Goal: Check status: Check status

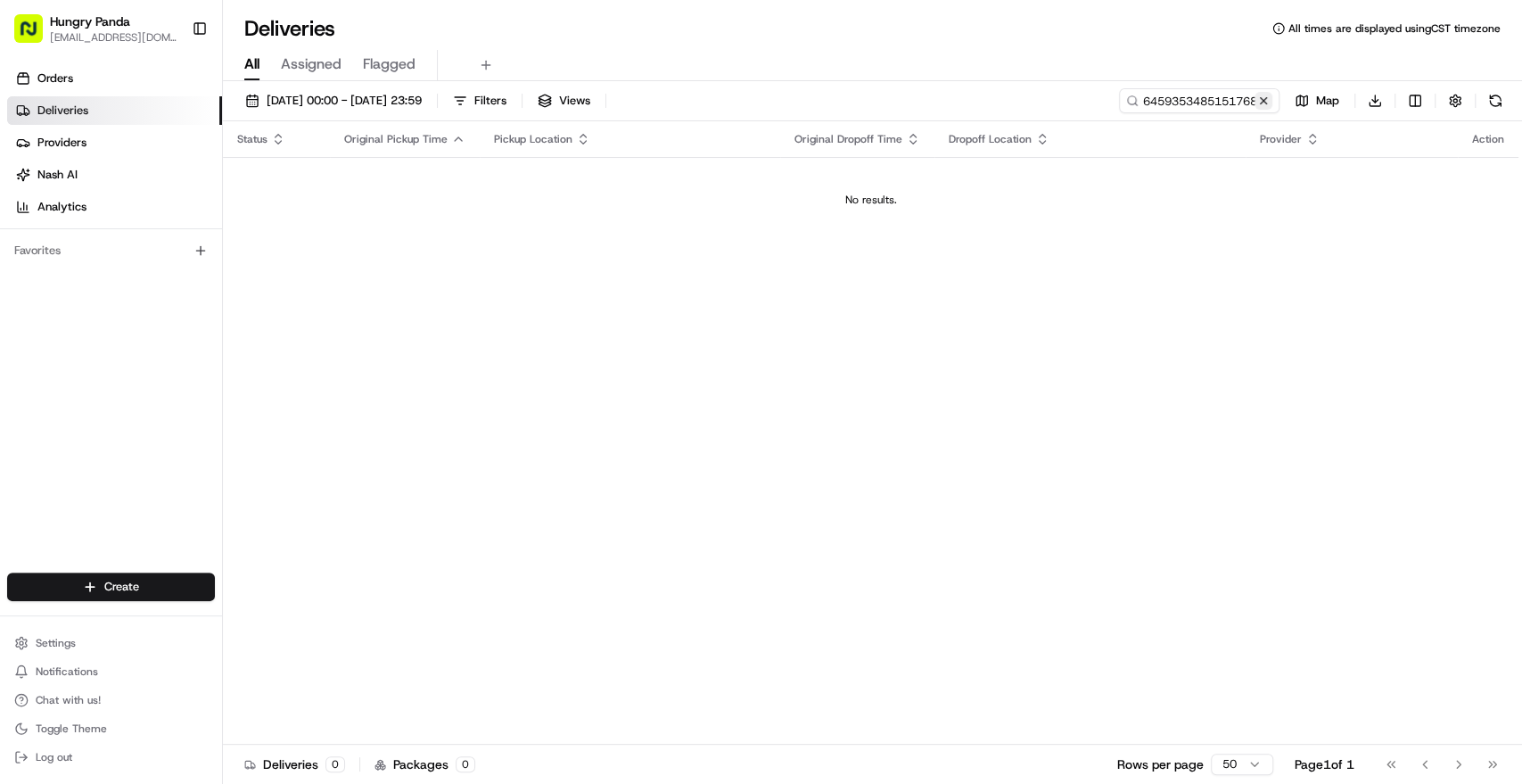
drag, startPoint x: 0, startPoint y: 0, endPoint x: 1267, endPoint y: 96, distance: 1270.6
click at [1267, 96] on button at bounding box center [1264, 101] width 18 height 18
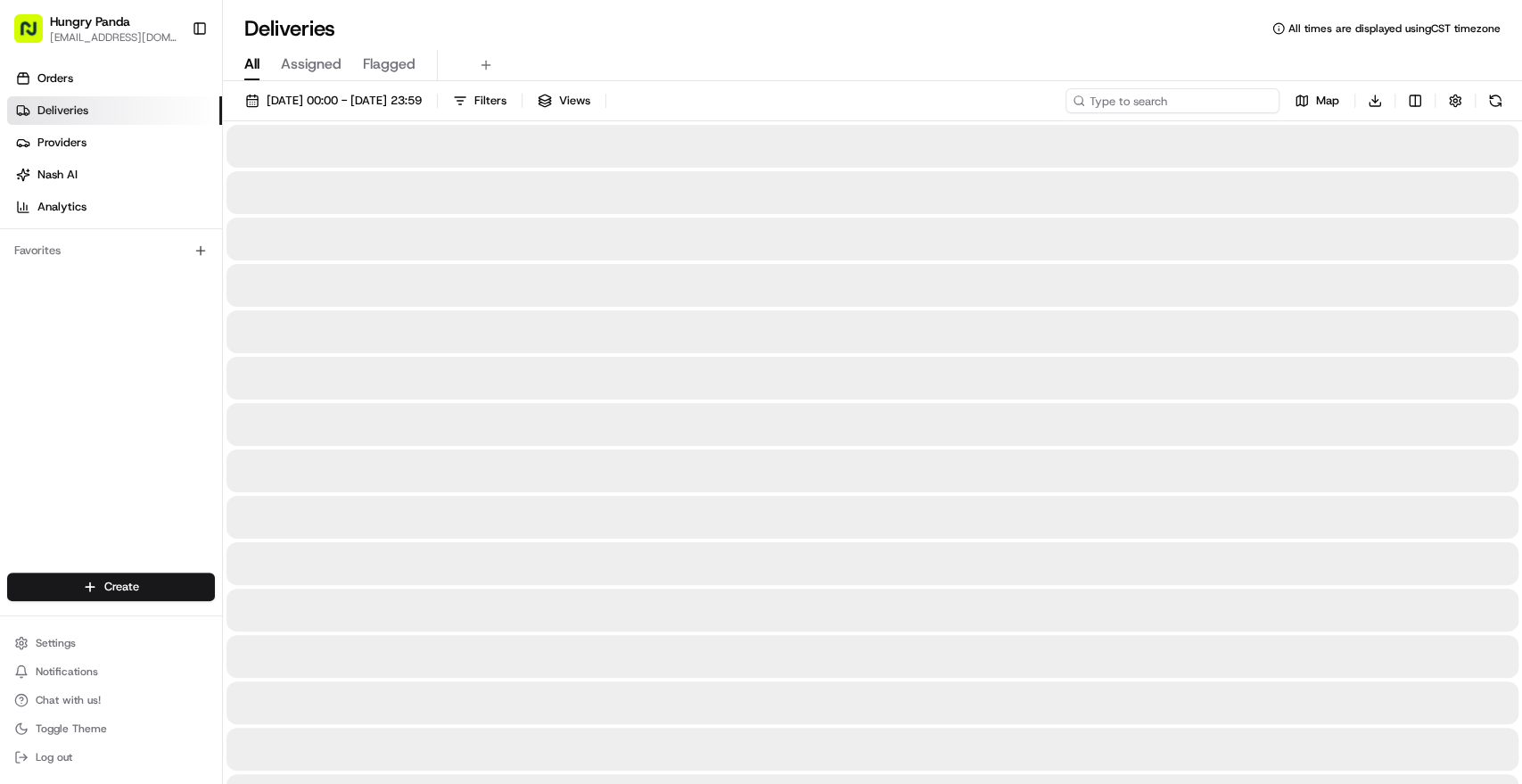
click at [1241, 98] on input at bounding box center [1173, 101] width 214 height 25
paste input "789121755515079248892"
type input "789121755515079248892"
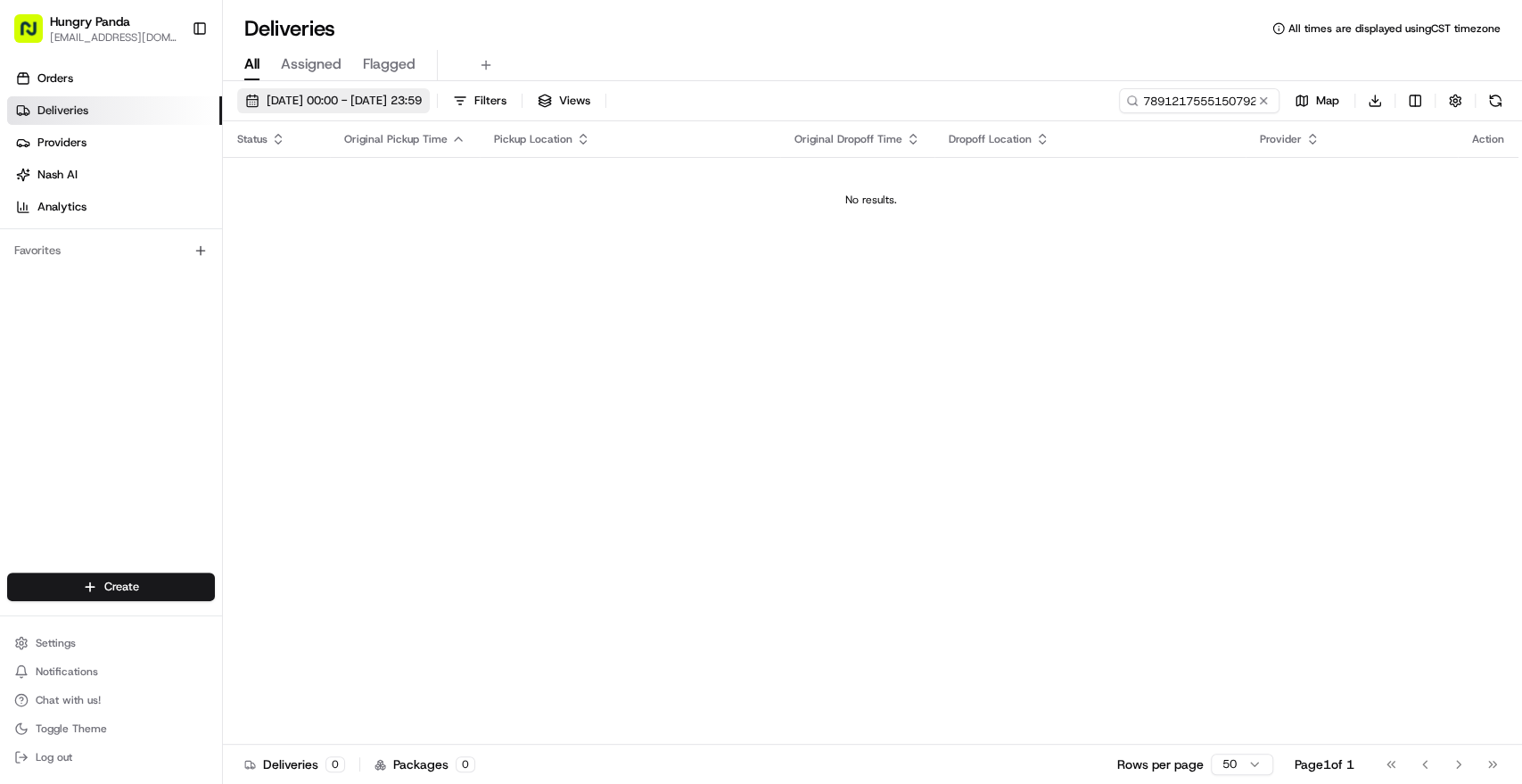
click at [416, 106] on span "[DATE] 00:00 - [DATE] 23:59" at bounding box center [345, 101] width 155 height 16
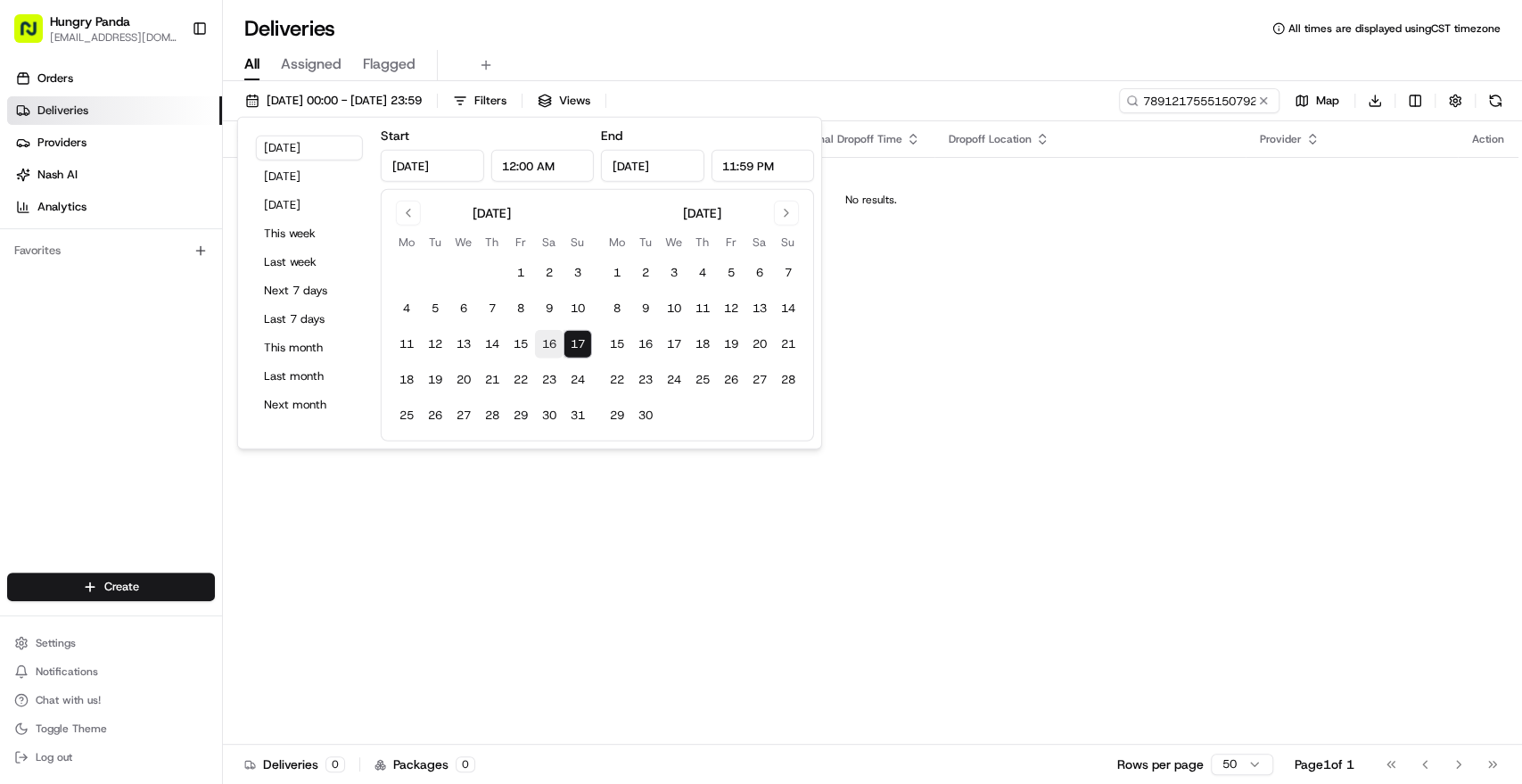
click at [547, 346] on button "16" at bounding box center [549, 344] width 29 height 29
type input "[DATE]"
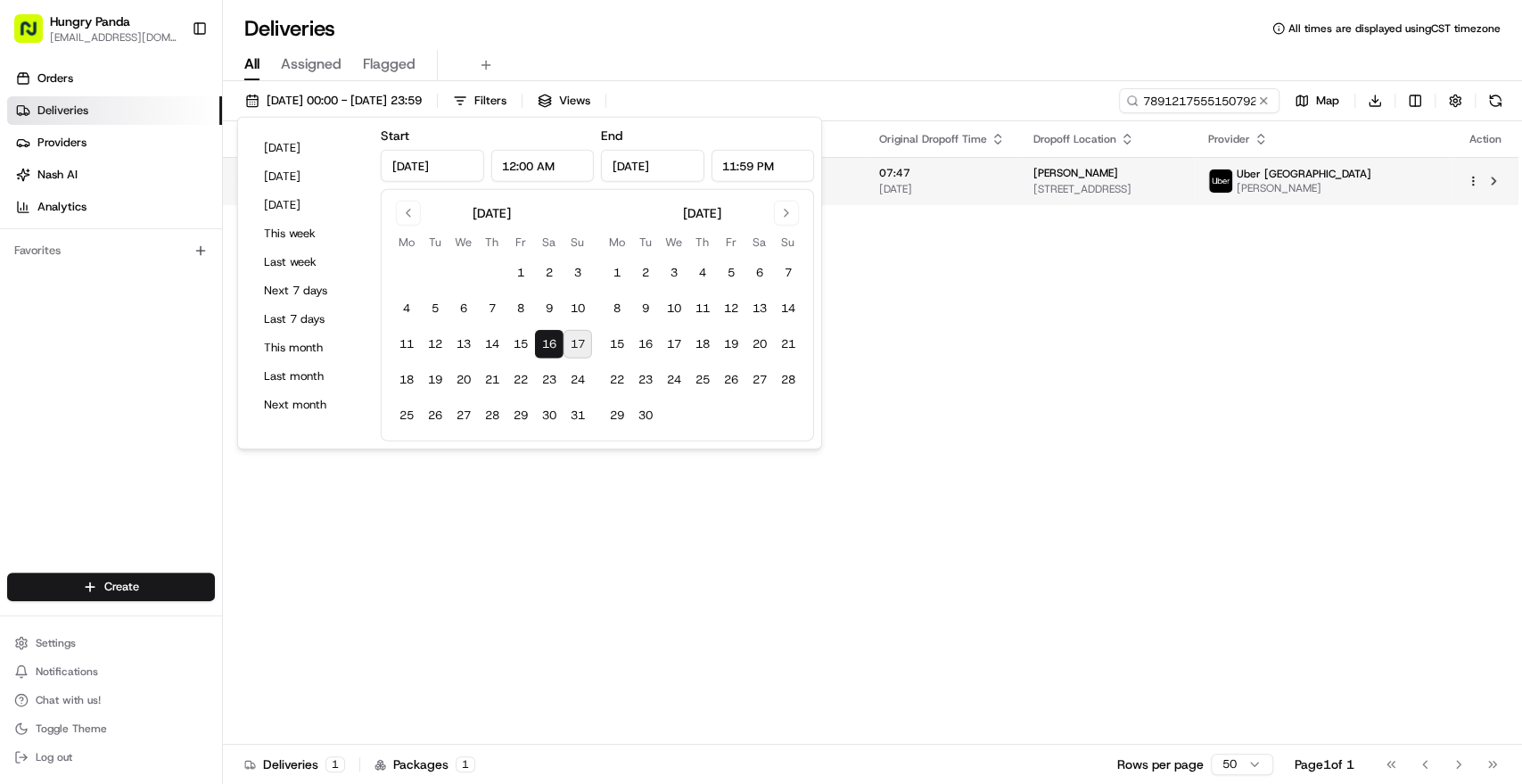
click at [1033, 178] on span "[PERSON_NAME]" at bounding box center [1075, 173] width 85 height 14
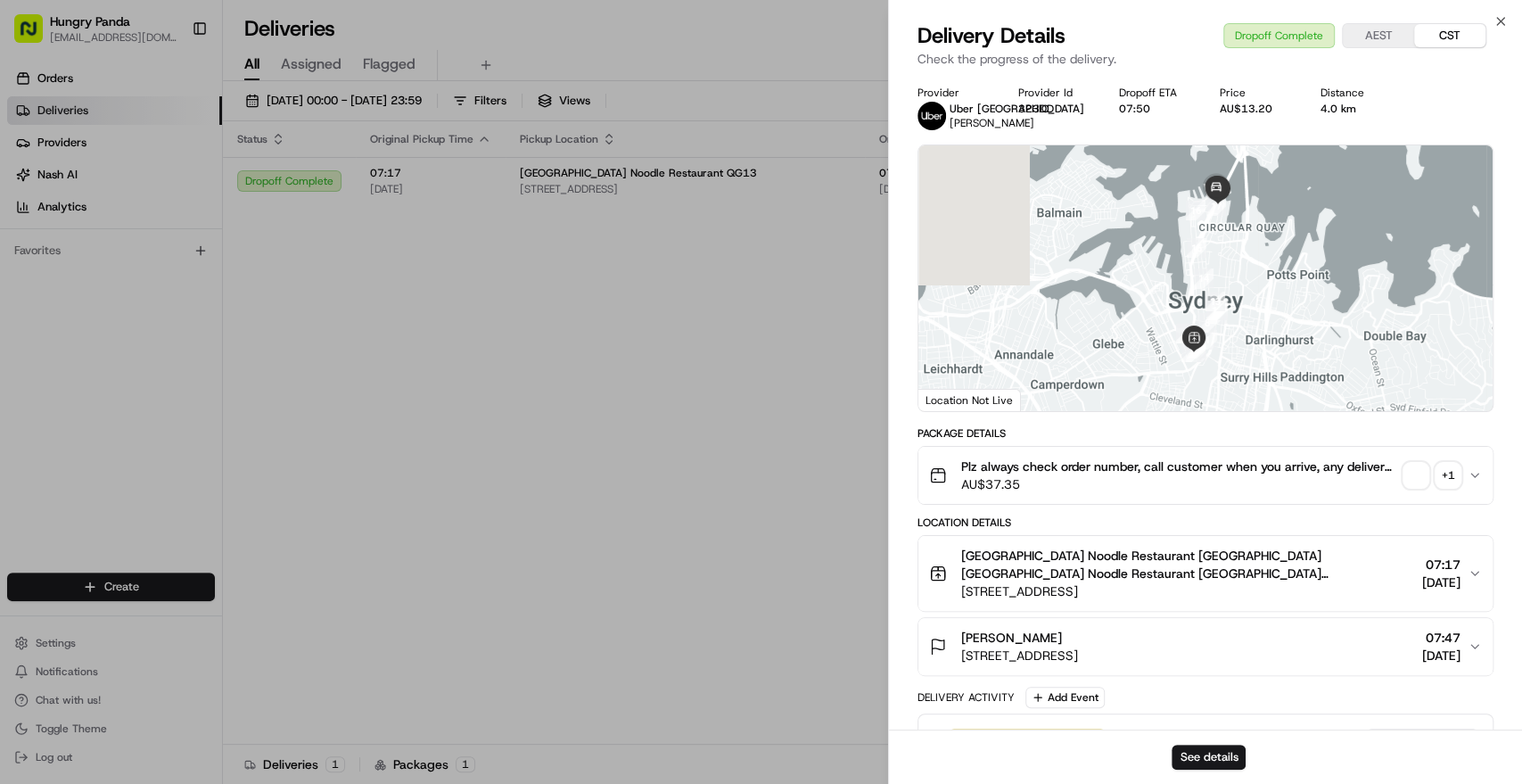
click at [1204, 741] on div "See details" at bounding box center [1205, 756] width 633 height 54
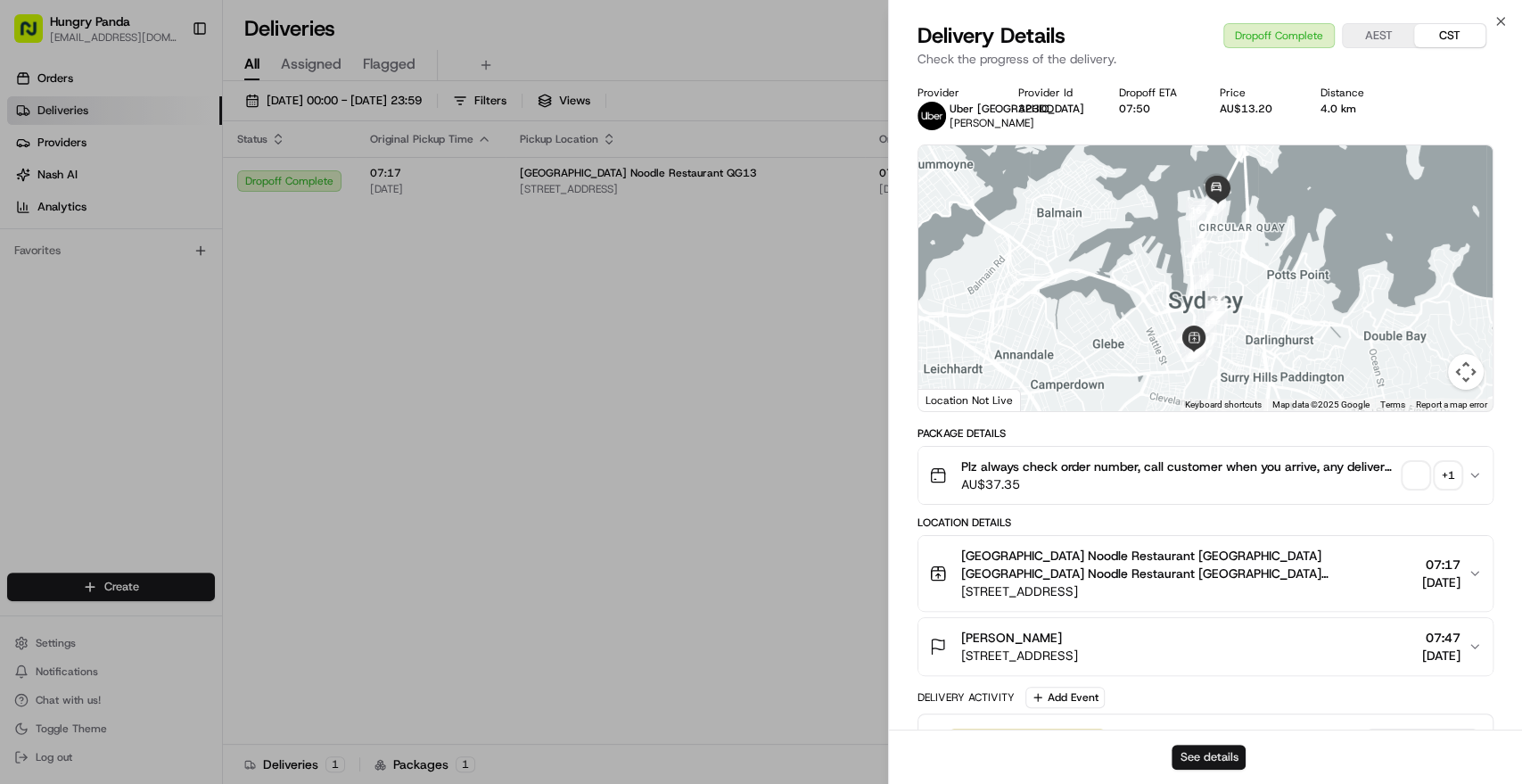
click at [1208, 755] on button "See details" at bounding box center [1208, 757] width 74 height 25
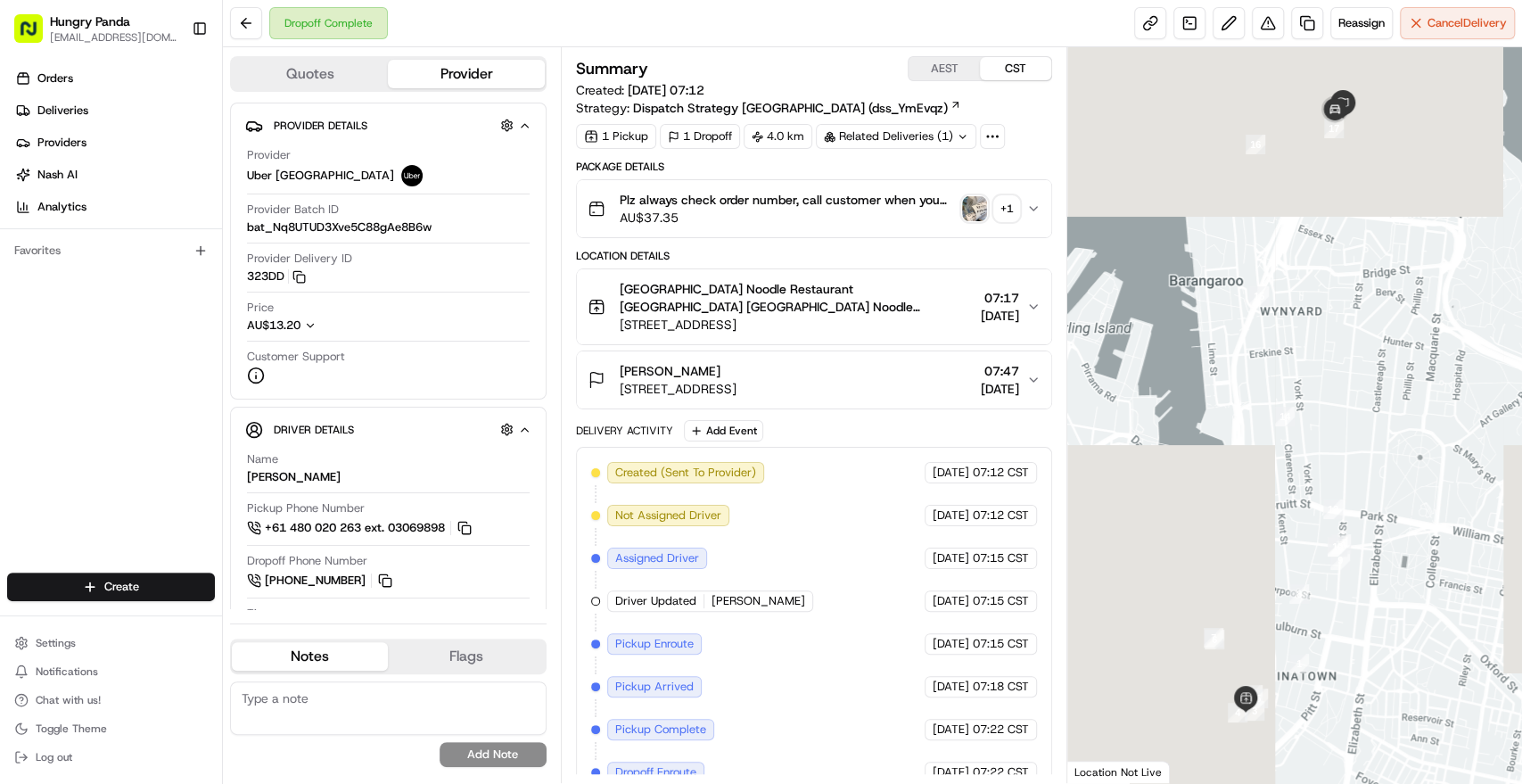
click at [970, 224] on div "Plz always check order number, call customer when you arrive, any delivery issu…" at bounding box center [807, 209] width 439 height 36
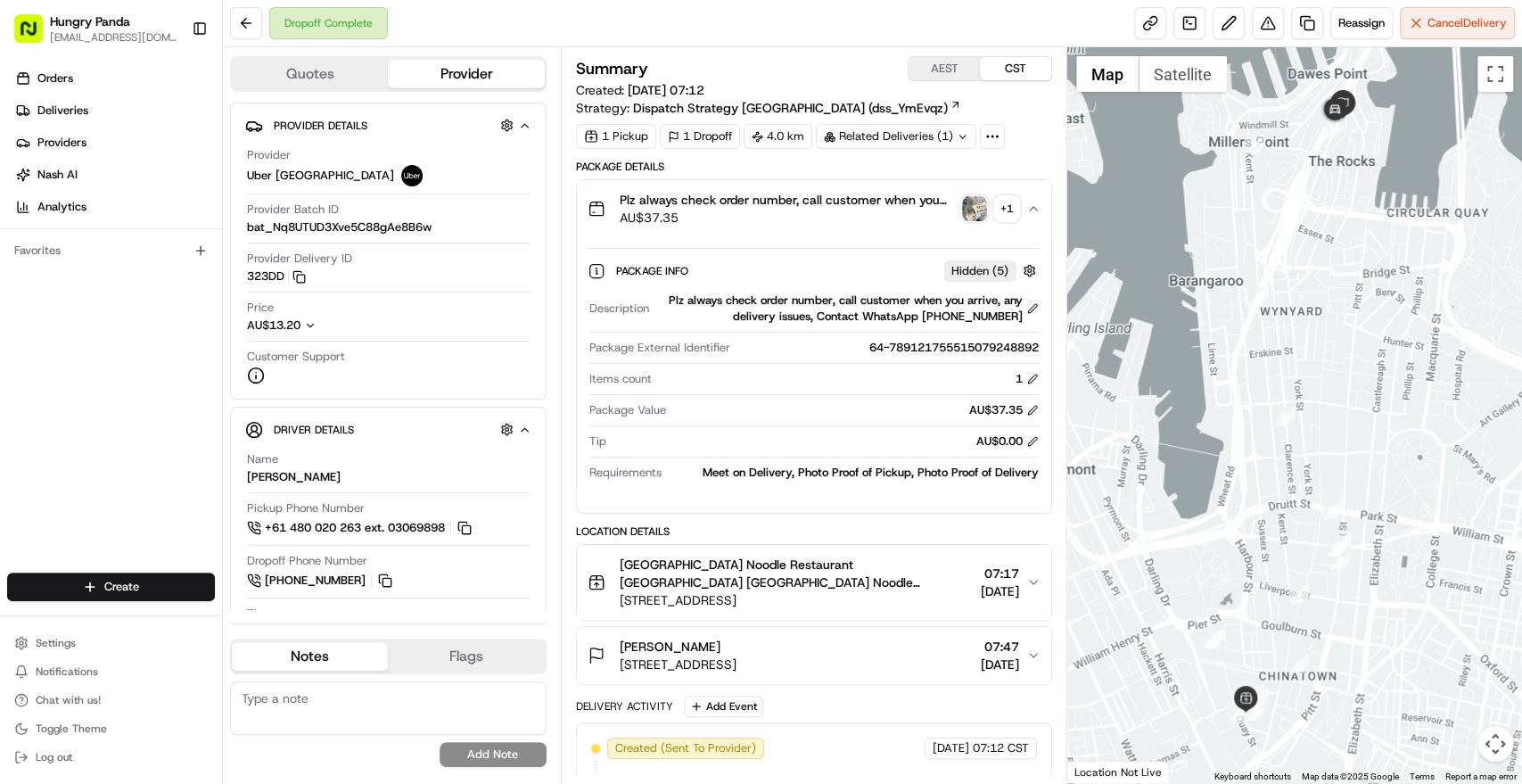
click at [972, 214] on img "button" at bounding box center [974, 209] width 25 height 25
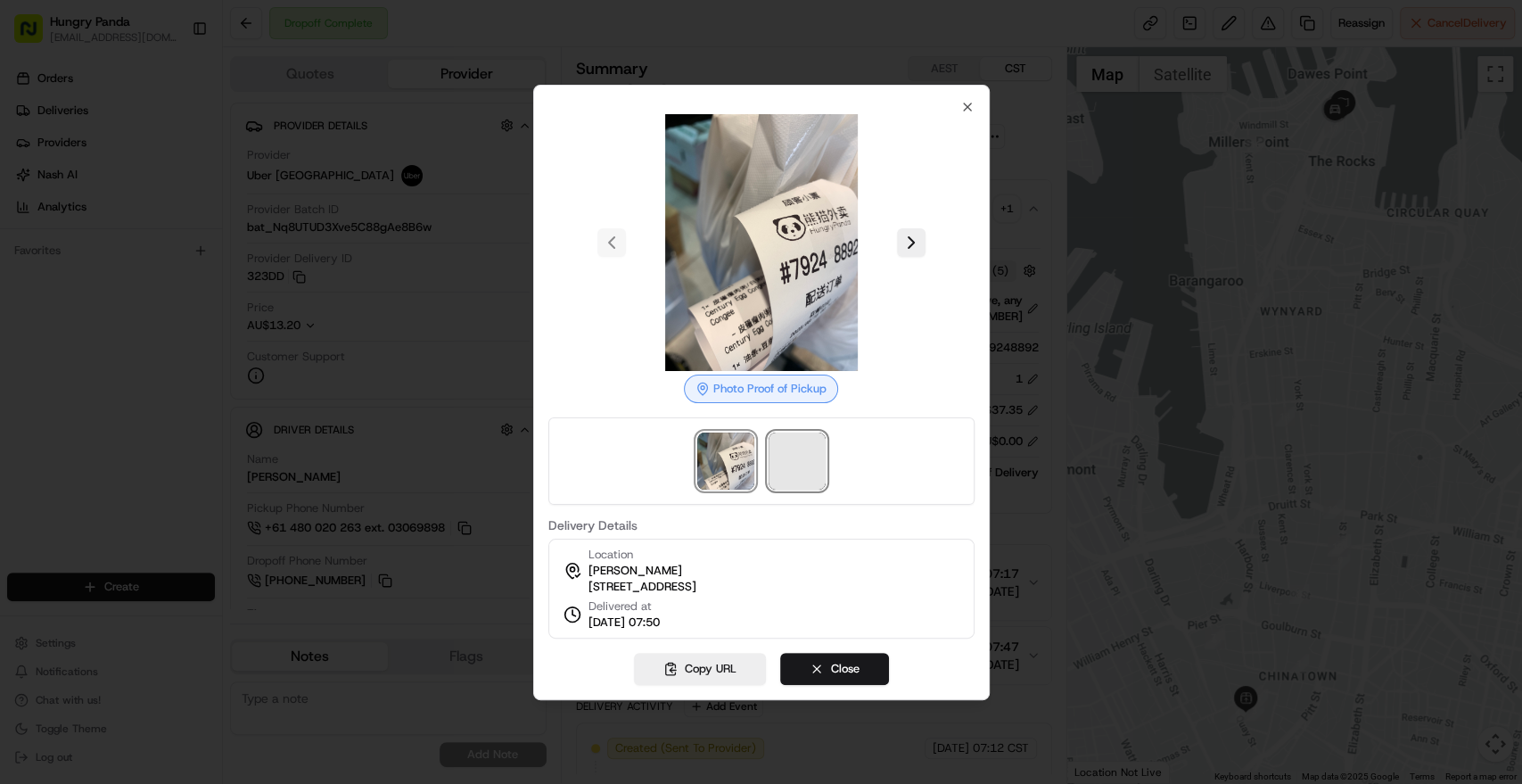
click at [778, 452] on span at bounding box center [798, 461] width 57 height 57
